Goal: Transaction & Acquisition: Book appointment/travel/reservation

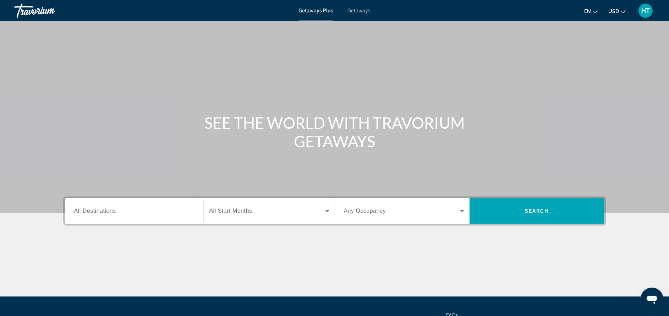
click at [150, 216] on div "Search widget" at bounding box center [134, 211] width 120 height 20
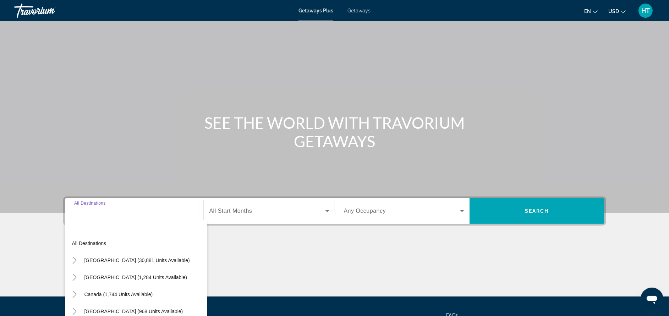
scroll to position [67, 0]
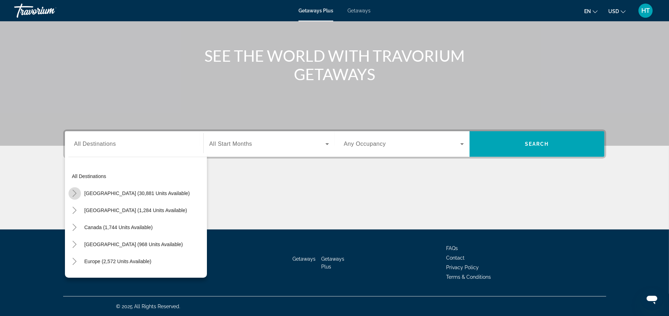
click at [75, 195] on icon "Toggle United States (30,881 units available)" at bounding box center [74, 193] width 7 height 7
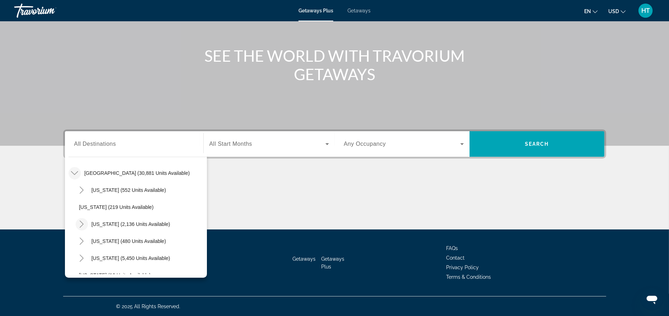
click at [78, 223] on icon "Toggle California (2,136 units available)" at bounding box center [81, 224] width 7 height 7
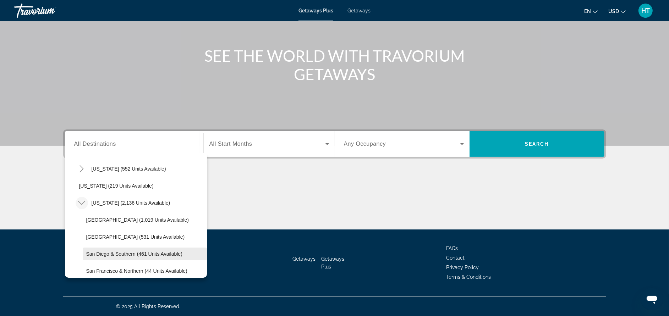
click at [170, 254] on span "San Diego & Southern (461 units available)" at bounding box center [134, 254] width 96 height 6
type input "**********"
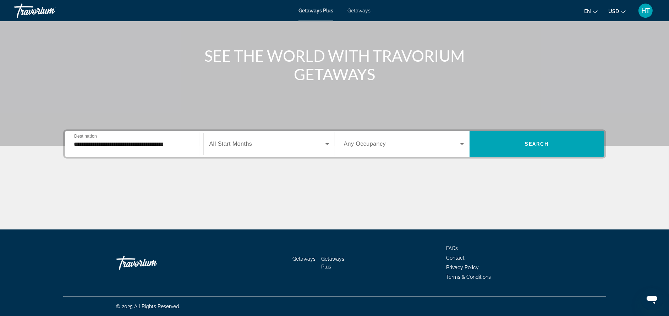
click at [250, 141] on span "All Start Months" at bounding box center [230, 144] width 43 height 6
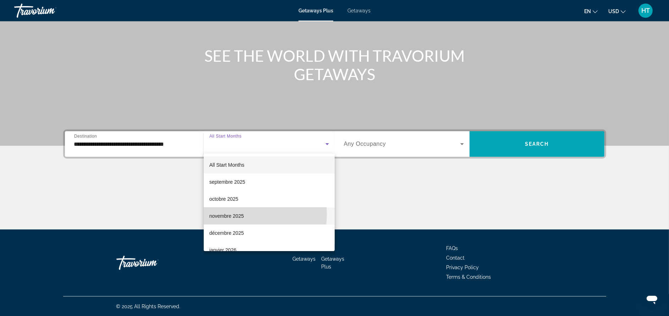
click at [236, 214] on span "novembre 2025" at bounding box center [226, 216] width 34 height 9
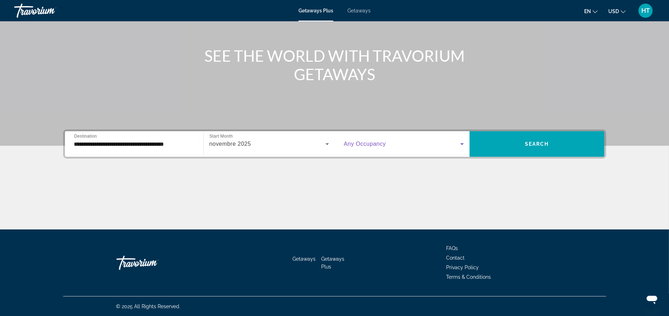
click at [372, 140] on span "Search widget" at bounding box center [402, 144] width 116 height 9
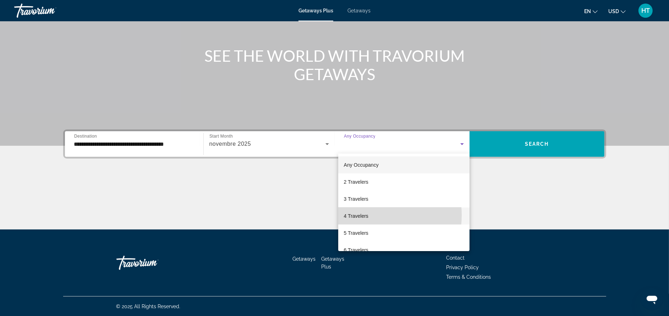
click at [362, 215] on span "4 Travelers" at bounding box center [356, 216] width 24 height 9
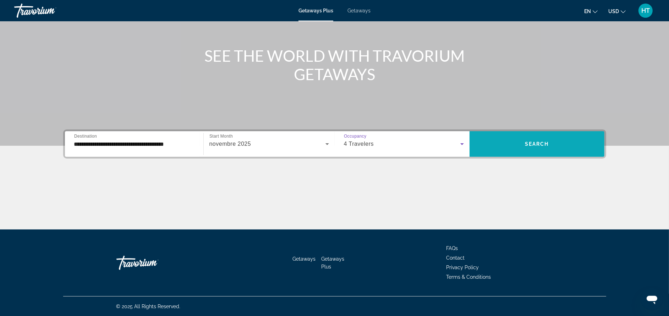
click at [518, 144] on span "Search widget" at bounding box center [537, 144] width 135 height 17
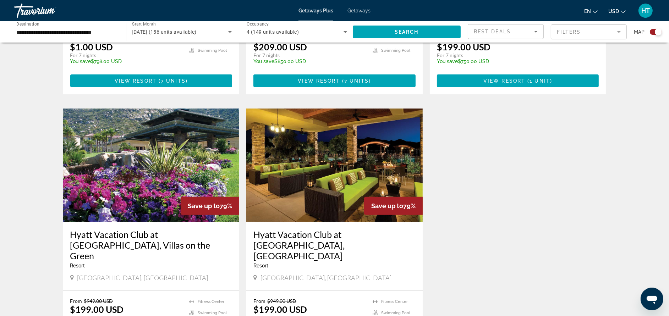
scroll to position [553, 0]
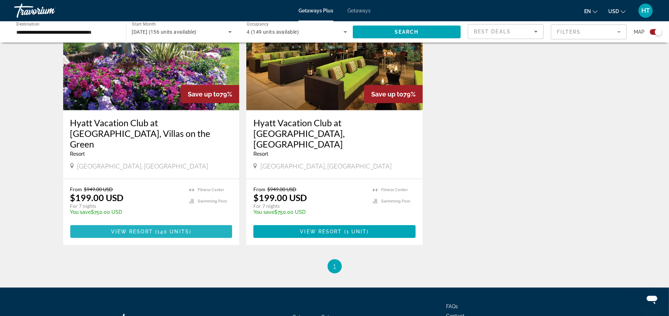
click at [218, 223] on span "Main content" at bounding box center [151, 231] width 162 height 17
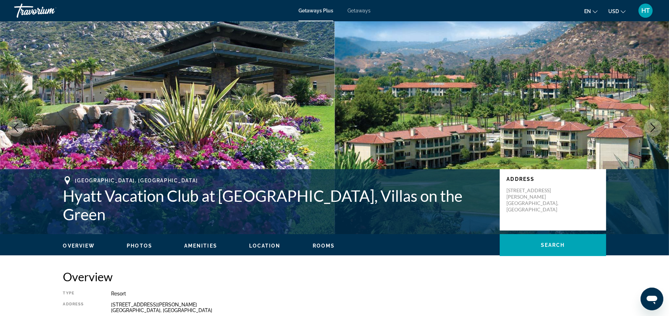
click at [355, 8] on span "Getaways" at bounding box center [358, 11] width 23 height 6
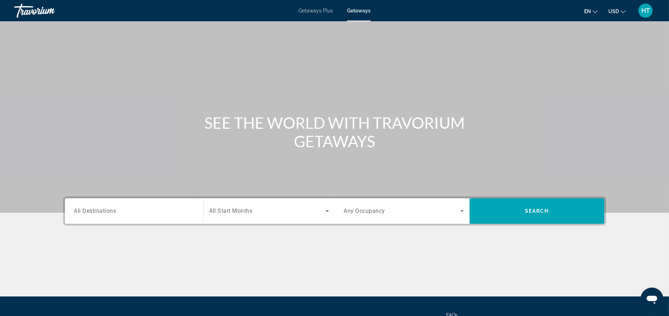
click at [642, 13] on span "HT" at bounding box center [645, 10] width 9 height 7
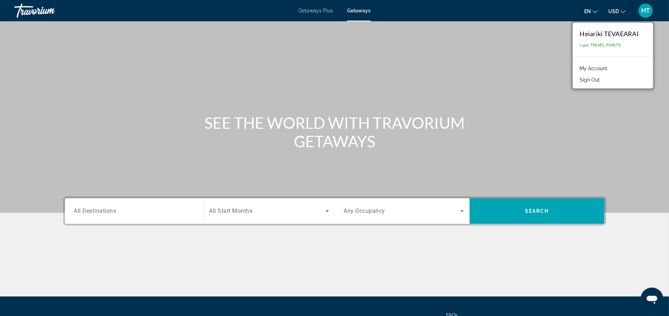
click at [604, 66] on link "My Account" at bounding box center [593, 68] width 35 height 9
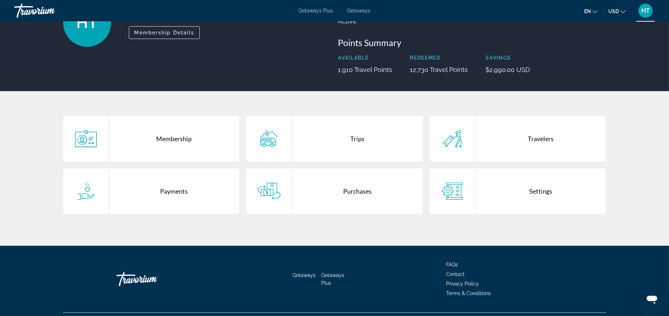
scroll to position [68, 0]
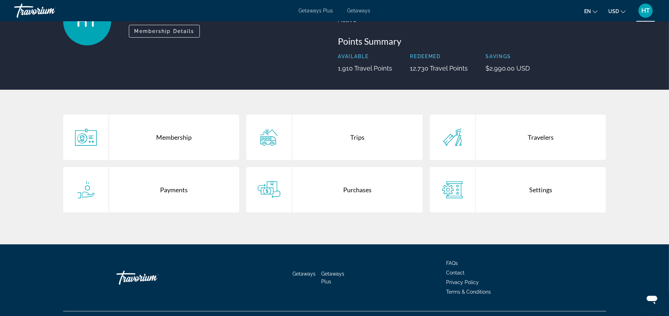
click at [371, 197] on div "Purchases" at bounding box center [357, 189] width 131 height 45
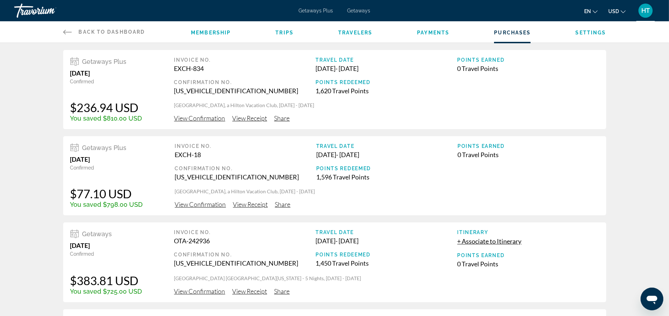
click at [259, 117] on span "View Receipt" at bounding box center [249, 118] width 35 height 8
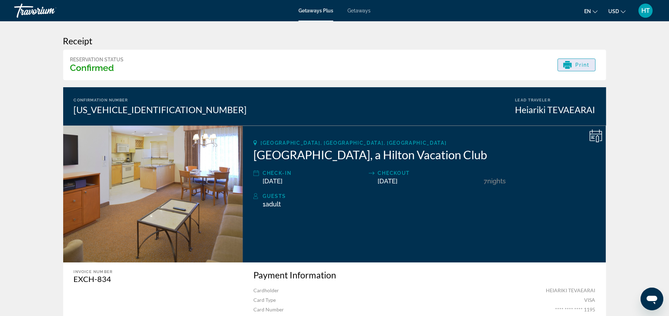
click at [568, 64] on icon "Main content" at bounding box center [567, 65] width 9 height 5
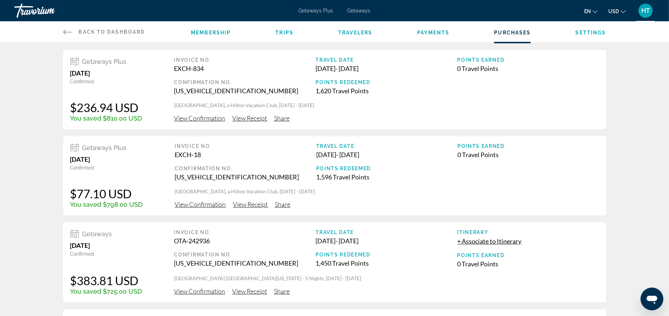
click at [214, 122] on span "View Confirmation" at bounding box center [199, 118] width 51 height 8
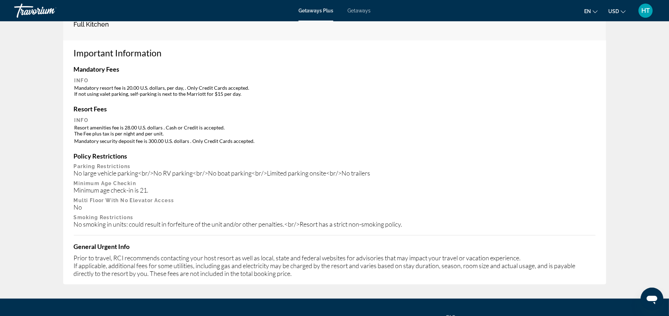
scroll to position [340, 0]
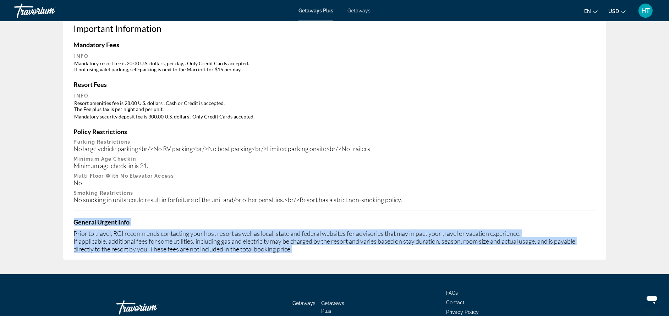
drag, startPoint x: 301, startPoint y: 240, endPoint x: 74, endPoint y: 209, distance: 228.9
click at [74, 218] on div "General Urgent Info Prior to travel, RCI recommends contacting your host resort…" at bounding box center [335, 235] width 522 height 35
copy div "General Urgent Info Prior to travel, RCI recommends contacting your host resort…"
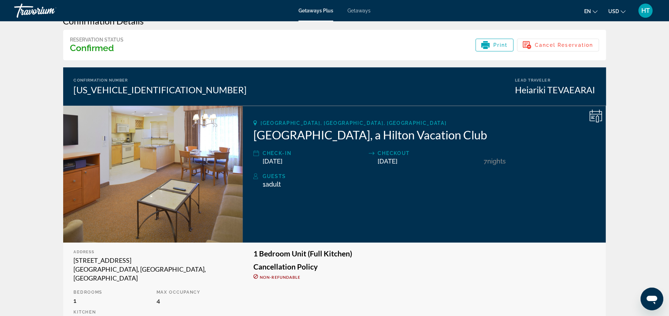
scroll to position [0, 0]
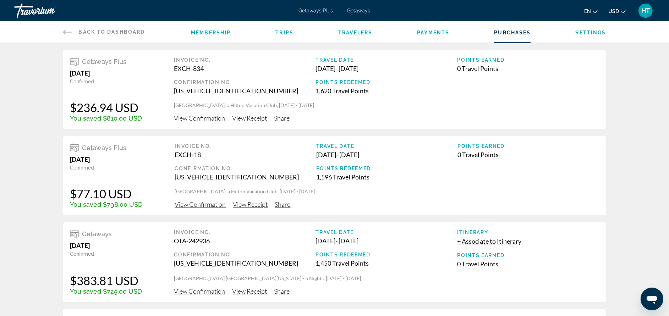
click at [592, 32] on span "Settings" at bounding box center [591, 33] width 31 height 6
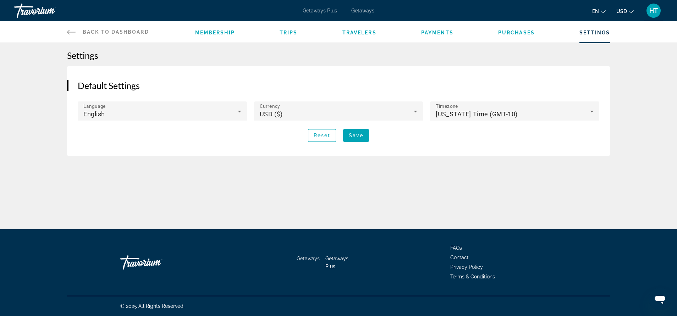
click at [524, 32] on span "Purchases" at bounding box center [516, 33] width 37 height 6
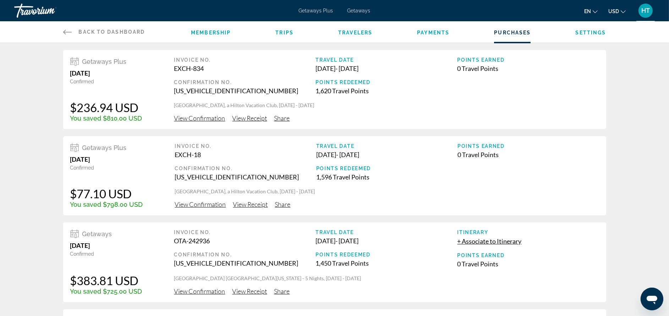
click at [589, 28] on li "Settings" at bounding box center [591, 32] width 31 height 8
click at [589, 33] on span "Settings" at bounding box center [591, 33] width 31 height 6
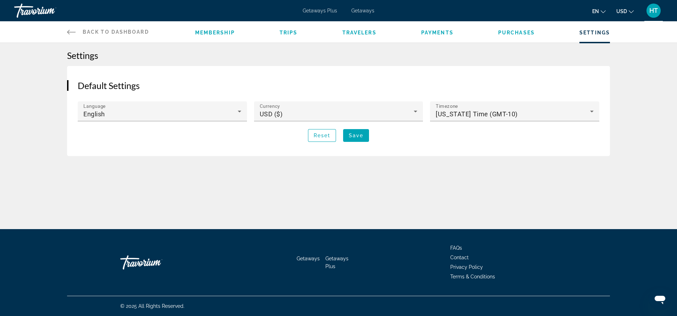
click at [295, 30] on span "Trips" at bounding box center [289, 33] width 18 height 6
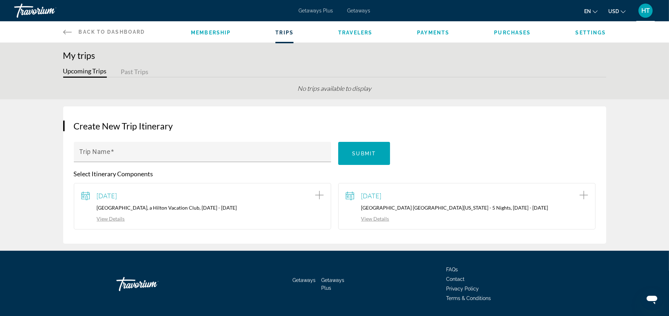
click at [361, 35] on span "Travelers" at bounding box center [355, 33] width 34 height 6
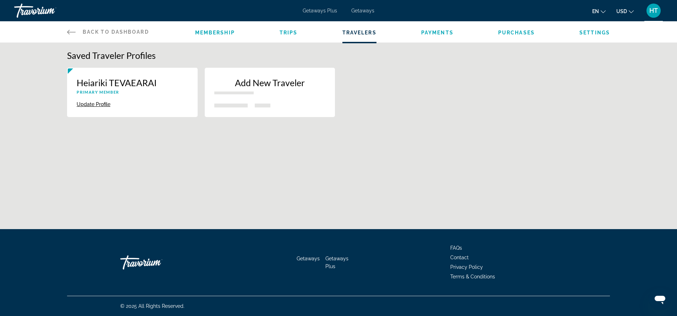
click at [229, 33] on span "Membership" at bounding box center [215, 33] width 40 height 6
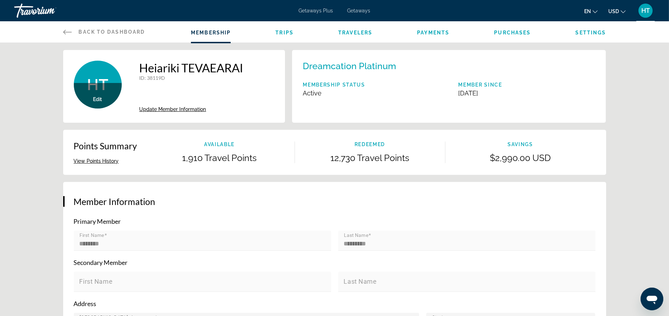
click at [110, 163] on button "View Points History" at bounding box center [96, 161] width 45 height 6
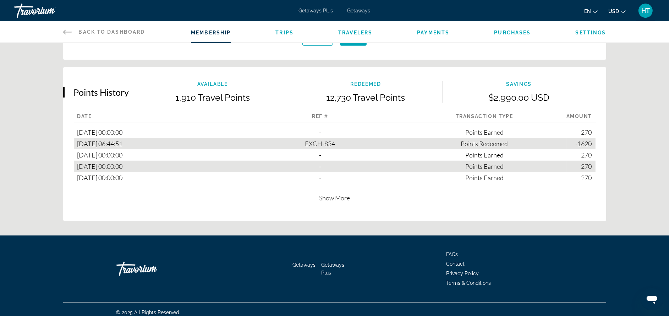
scroll to position [401, 0]
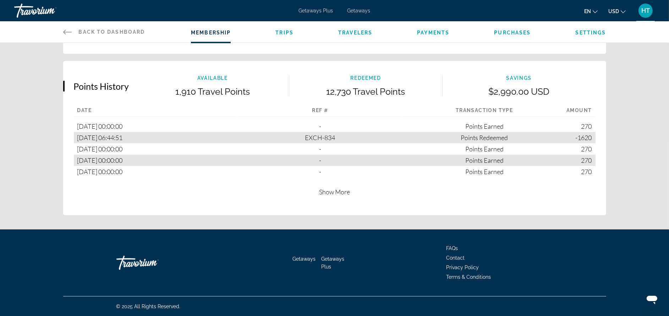
click at [124, 29] on span "Back to Dashboard" at bounding box center [112, 32] width 66 height 6
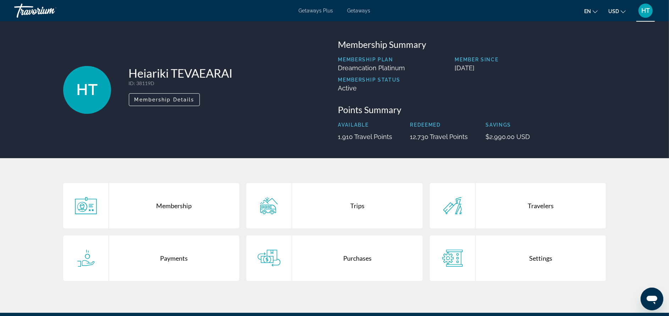
click at [614, 13] on span "USD" at bounding box center [613, 12] width 11 height 6
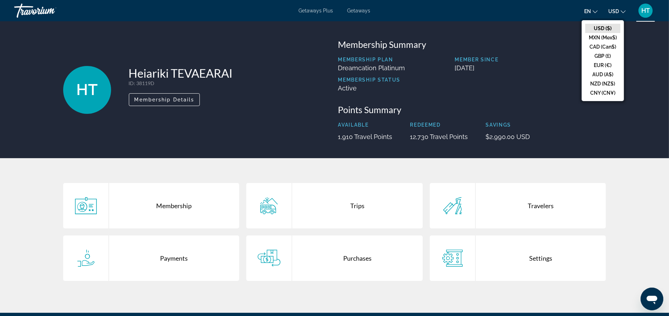
click at [596, 8] on mat-icon "Change language" at bounding box center [595, 10] width 5 height 5
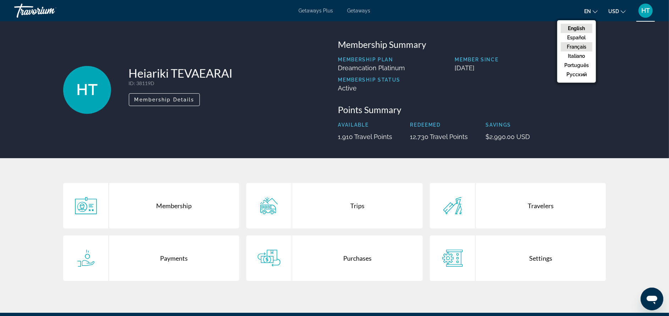
click at [586, 45] on button "Français" at bounding box center [577, 46] width 32 height 9
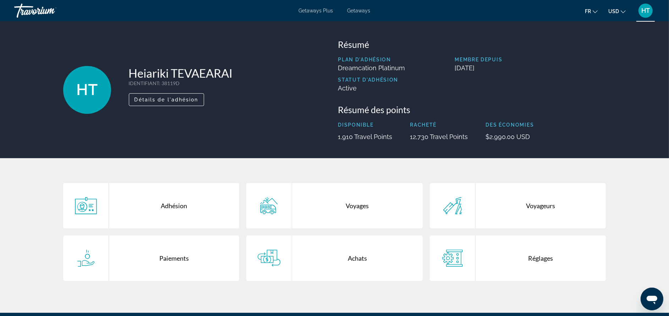
click at [360, 10] on span "Getaways" at bounding box center [358, 11] width 23 height 6
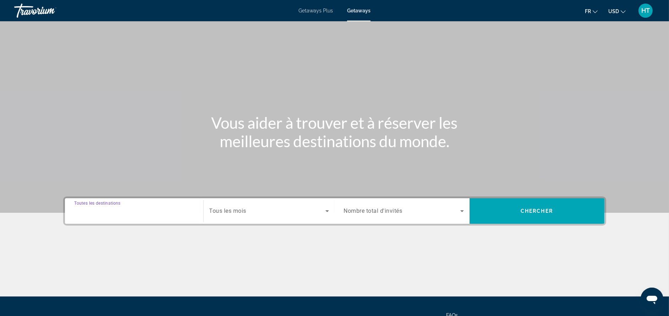
click at [176, 207] on input "Destination Toutes les destinations" at bounding box center [134, 211] width 120 height 9
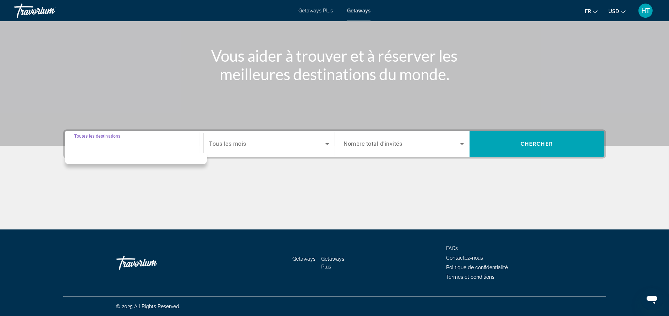
click at [112, 146] on input "Destination Toutes les destinations" at bounding box center [134, 144] width 120 height 9
click at [319, 9] on span "Getaways Plus" at bounding box center [315, 11] width 34 height 6
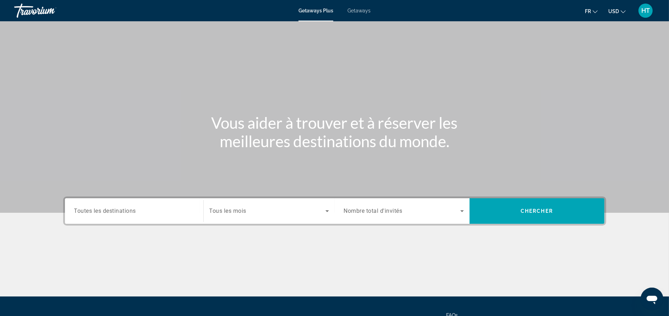
click at [352, 13] on span "Getaways" at bounding box center [358, 11] width 23 height 6
drag, startPoint x: 131, startPoint y: 221, endPoint x: 137, endPoint y: 212, distance: 10.8
click at [137, 212] on div "Search widget" at bounding box center [134, 211] width 120 height 20
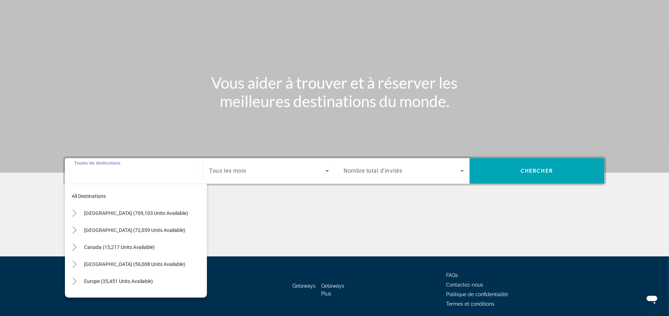
scroll to position [67, 0]
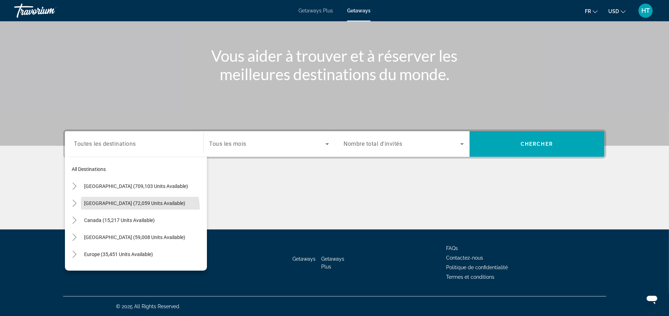
click at [137, 212] on mat-tree "All destinations United States (709,103 units available) Mexico (72,059 units a…" at bounding box center [137, 271] width 138 height 221
click at [78, 189] on mat-icon "Toggle United States (709,103 units available)" at bounding box center [74, 186] width 12 height 12
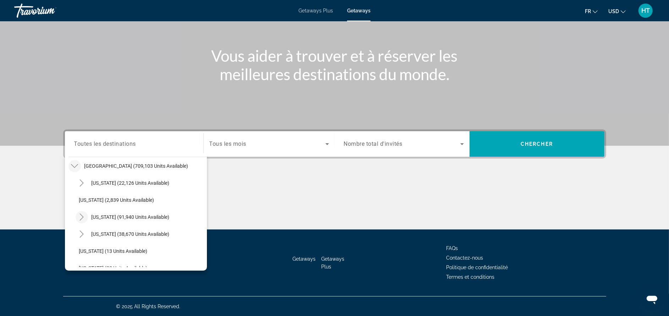
click at [80, 216] on icon "Toggle California (91,940 units available)" at bounding box center [81, 217] width 7 height 7
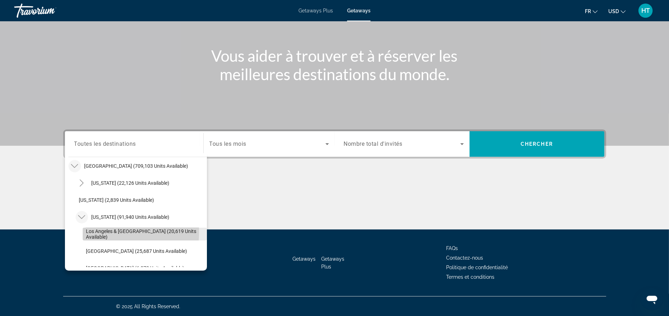
click at [97, 232] on span "Los Angeles & Anaheim (20,619 units available)" at bounding box center [144, 234] width 117 height 11
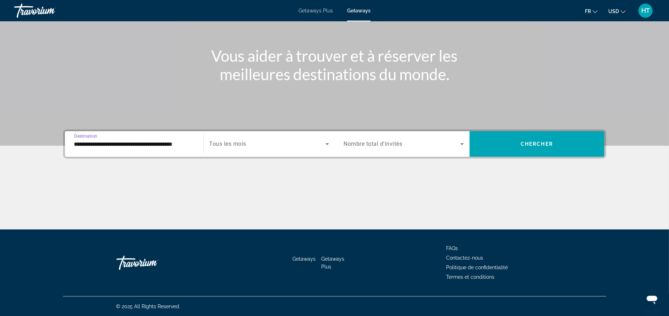
click at [167, 142] on input "**********" at bounding box center [134, 144] width 120 height 9
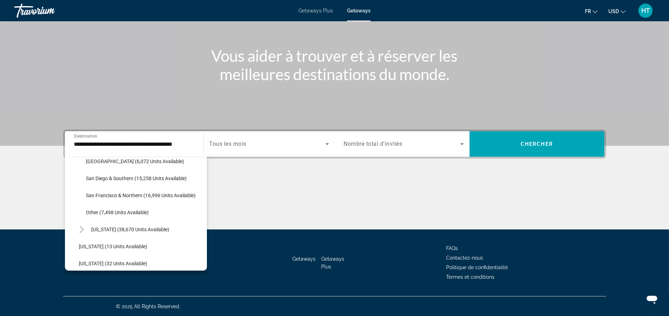
scroll to position [106, 0]
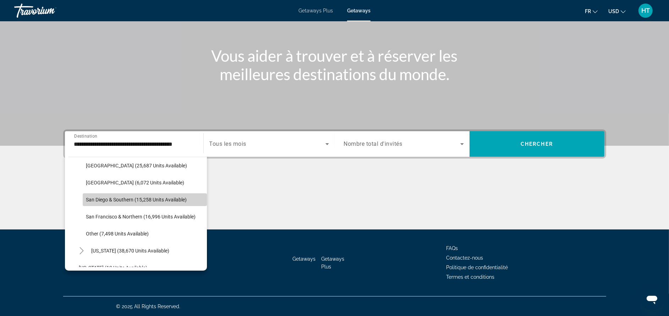
click at [175, 197] on span "San Diego & Southern (15,258 units available)" at bounding box center [136, 200] width 101 height 6
type input "**********"
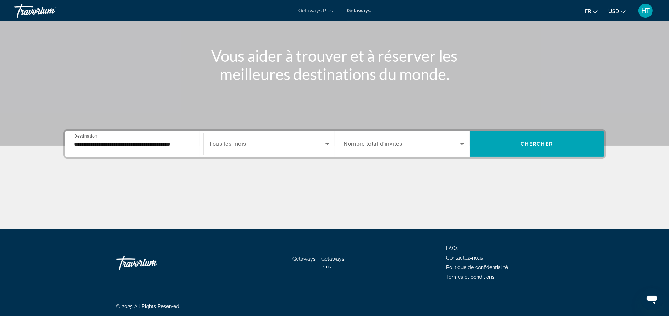
click at [223, 149] on div "Search widget" at bounding box center [269, 144] width 120 height 20
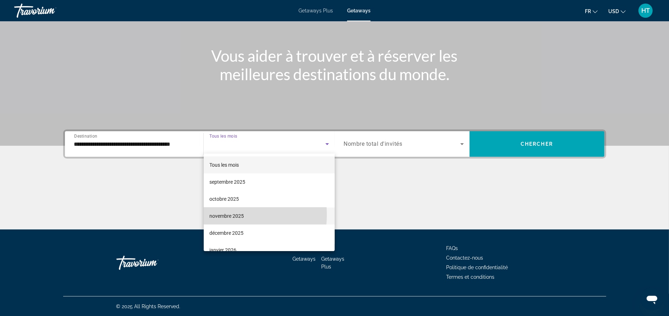
click at [225, 215] on span "novembre 2025" at bounding box center [226, 216] width 34 height 9
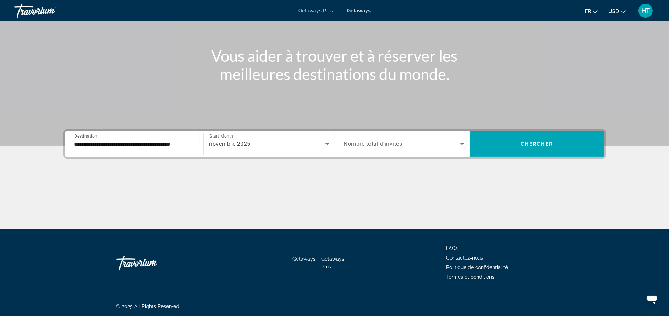
click at [361, 139] on div "Search widget" at bounding box center [404, 144] width 120 height 20
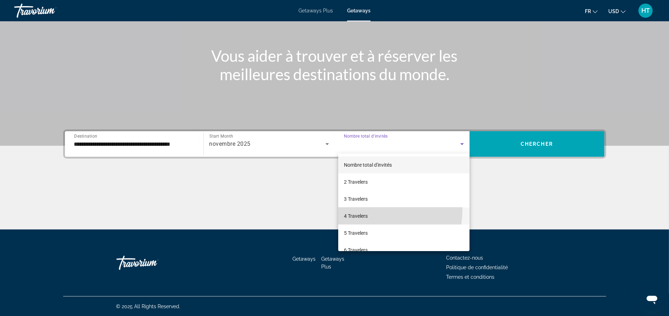
click at [367, 209] on mat-option "4 Travelers" at bounding box center [403, 216] width 131 height 17
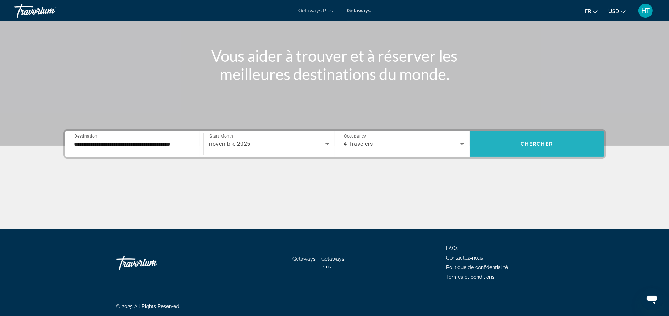
click at [524, 143] on span "Chercher" at bounding box center [537, 144] width 32 height 6
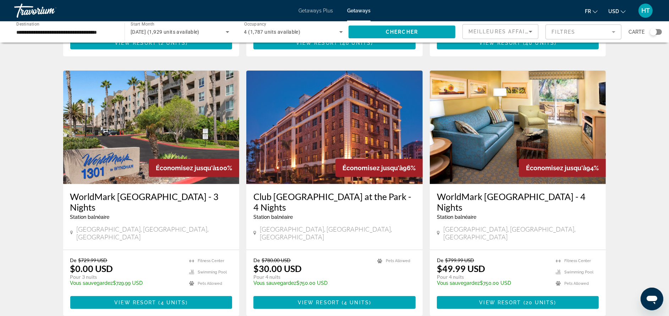
scroll to position [255, 0]
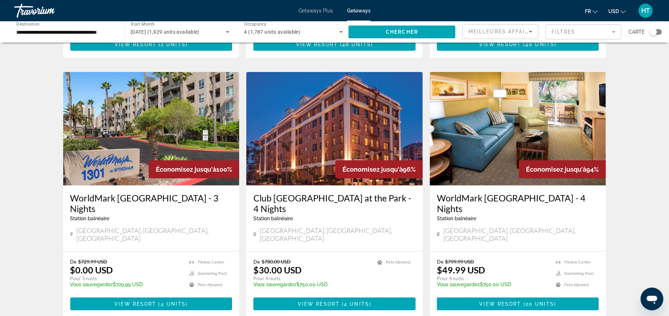
click at [582, 193] on h3 "WorldMark San Diego Mission Valley - 4 Nights" at bounding box center [518, 203] width 162 height 21
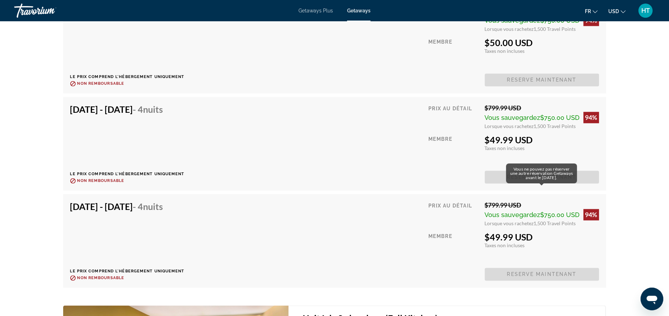
scroll to position [1661, 0]
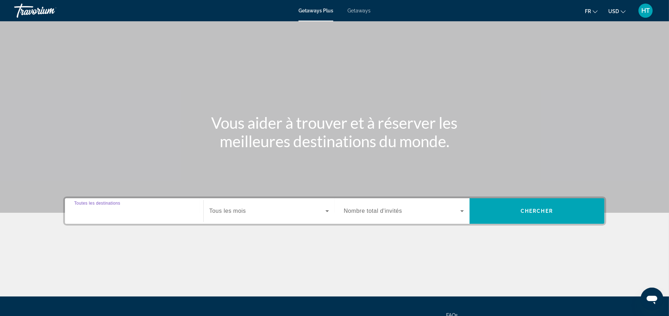
click at [148, 211] on input "Destination Toutes les destinations" at bounding box center [134, 211] width 120 height 9
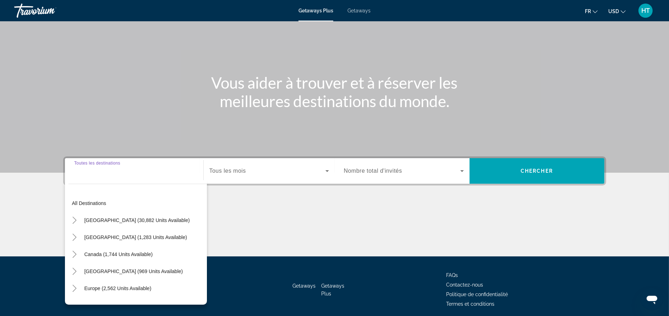
scroll to position [67, 0]
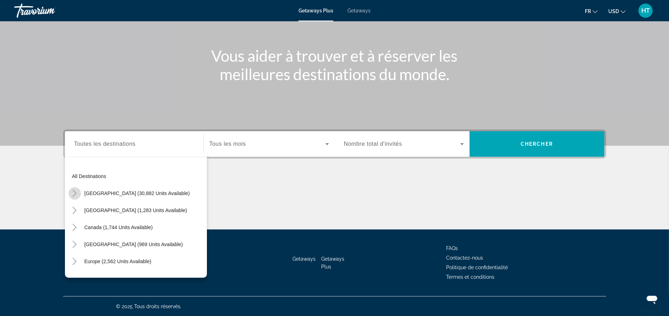
click at [75, 192] on icon "Toggle United States (30,882 units available)" at bounding box center [74, 193] width 7 height 7
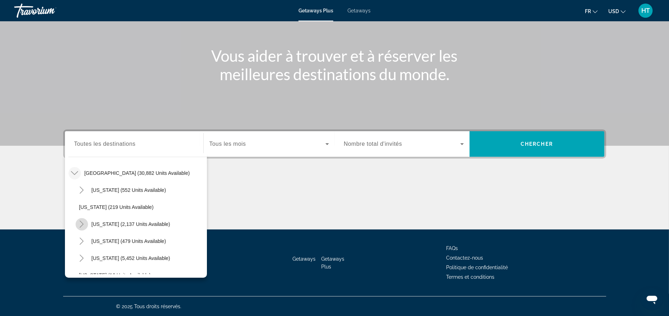
click at [79, 221] on icon "Toggle California (2,137 units available)" at bounding box center [81, 224] width 7 height 7
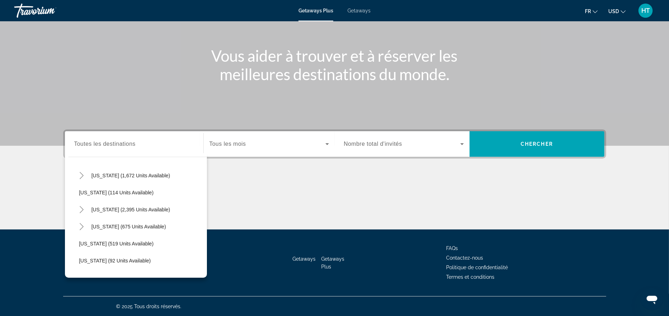
scroll to position [409, 0]
click at [82, 194] on icon "Toggle Nevada (2,395 units available)" at bounding box center [81, 193] width 7 height 7
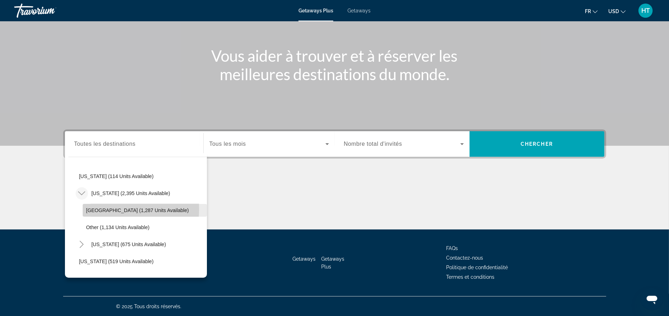
click at [99, 209] on span "[GEOGRAPHIC_DATA] (1,287 units available)" at bounding box center [137, 211] width 103 height 6
type input "**********"
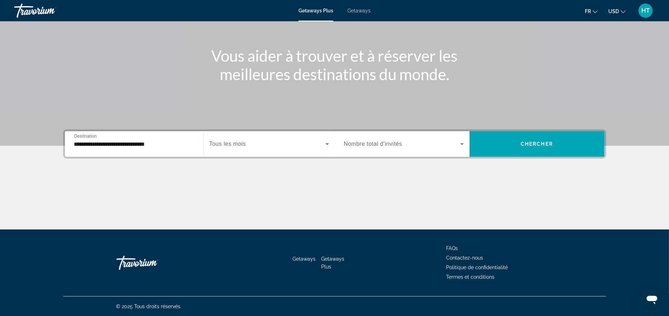
click at [236, 145] on span "Tous les mois" at bounding box center [227, 144] width 37 height 6
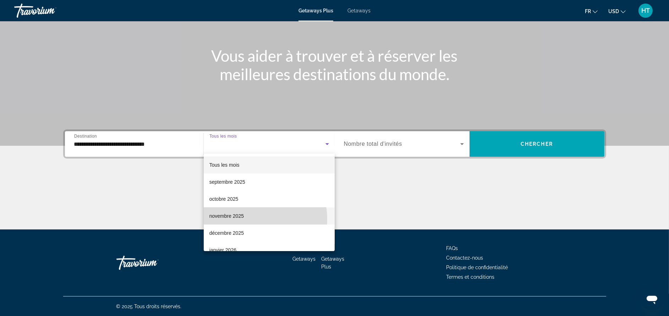
click at [244, 220] on mat-option "novembre 2025" at bounding box center [269, 216] width 131 height 17
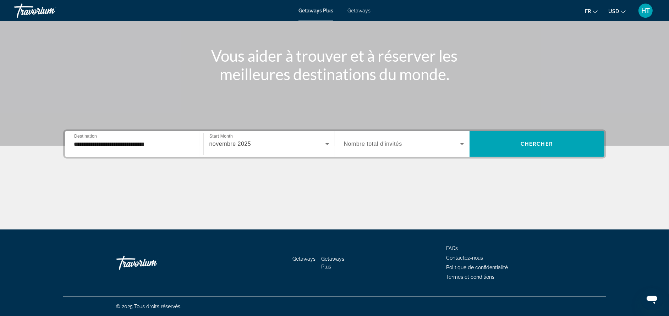
click at [381, 143] on span "Nombre total d'invités" at bounding box center [373, 144] width 58 height 6
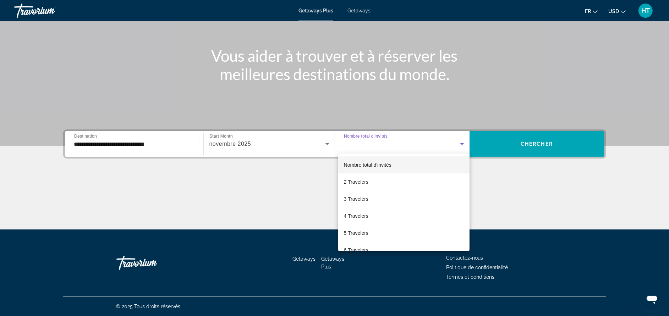
click at [517, 193] on div at bounding box center [334, 158] width 669 height 316
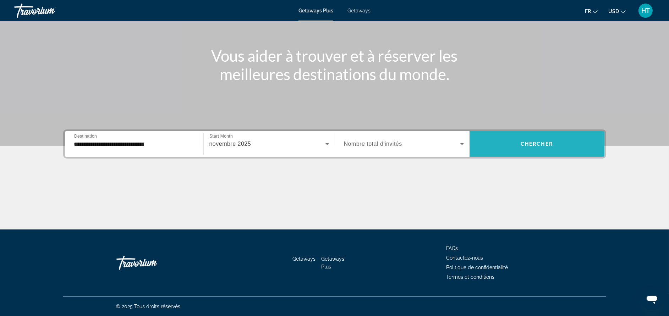
click at [538, 144] on span "Chercher" at bounding box center [537, 144] width 32 height 6
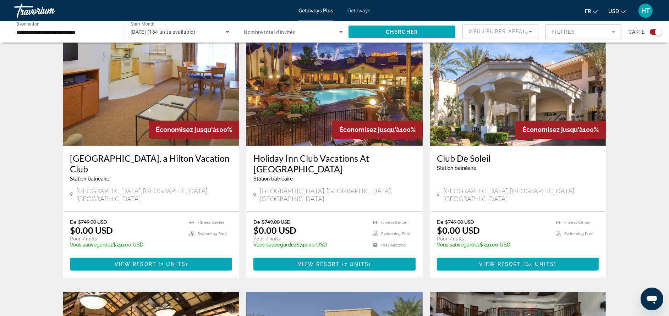
scroll to position [276, 0]
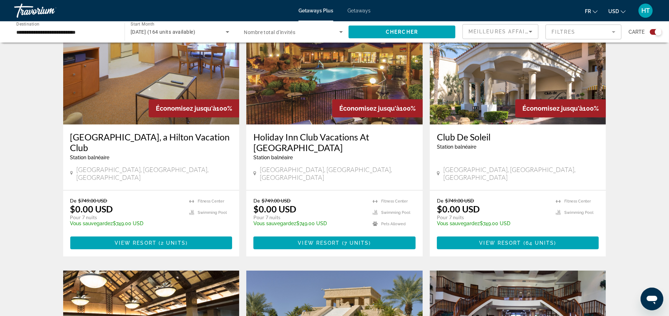
click at [182, 137] on h3 "[GEOGRAPHIC_DATA], a Hilton Vacation Club" at bounding box center [151, 142] width 162 height 21
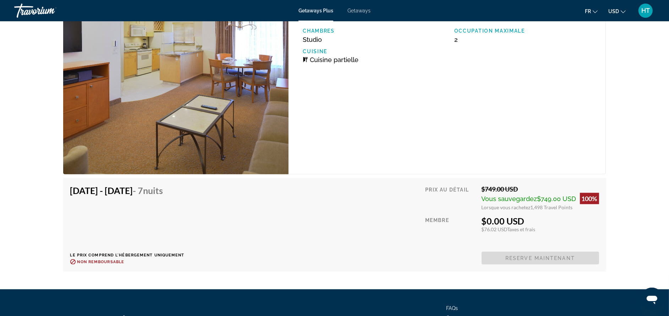
scroll to position [1294, 0]
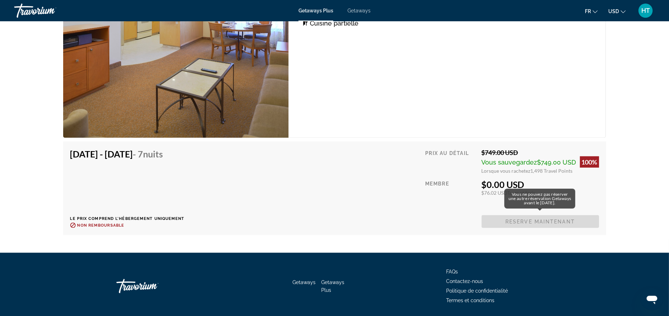
click at [534, 218] on span "Reserve maintenant" at bounding box center [540, 221] width 117 height 13
click at [545, 221] on span "Reserve maintenant" at bounding box center [540, 221] width 117 height 13
click at [320, 193] on div "[DATE] - [DATE] - 7 nuits Le prix comprend l'hébergement uniquement Remboursabl…" at bounding box center [334, 188] width 529 height 79
